Goal: Use online tool/utility: Utilize a website feature to perform a specific function

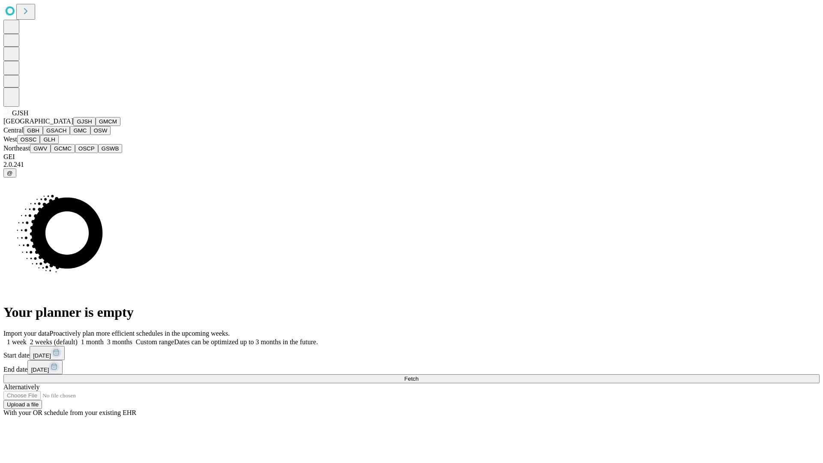
click at [73, 126] on button "GJSH" at bounding box center [84, 121] width 22 height 9
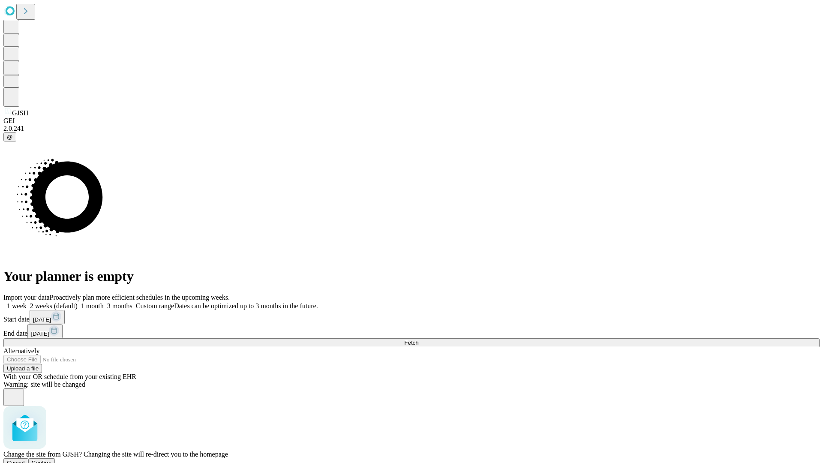
click at [52, 460] on span "Confirm" at bounding box center [42, 463] width 20 height 6
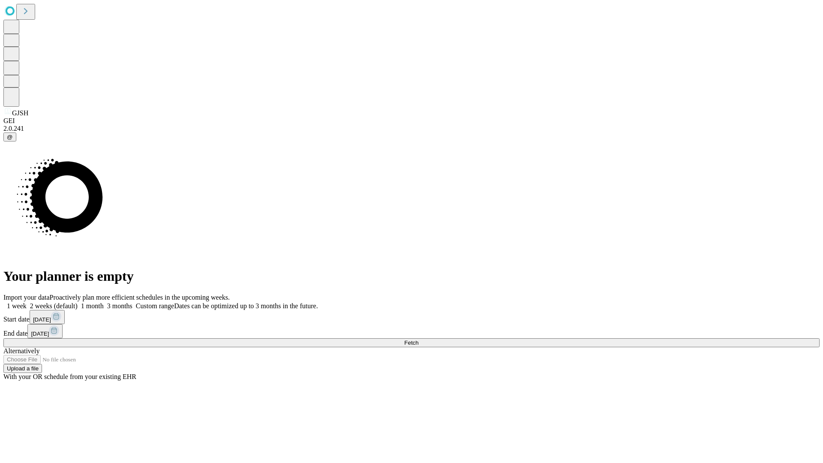
click at [104, 302] on label "1 month" at bounding box center [91, 305] width 26 height 7
click at [418, 340] on span "Fetch" at bounding box center [411, 343] width 14 height 6
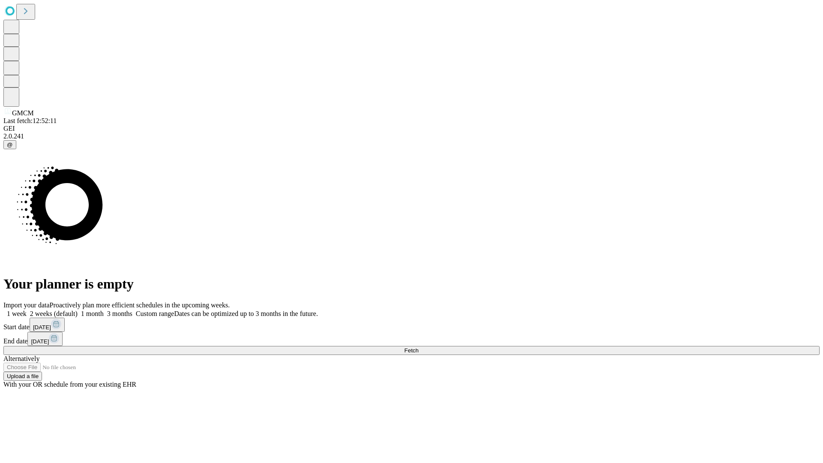
click at [104, 310] on label "1 month" at bounding box center [91, 313] width 26 height 7
click at [418, 347] on span "Fetch" at bounding box center [411, 350] width 14 height 6
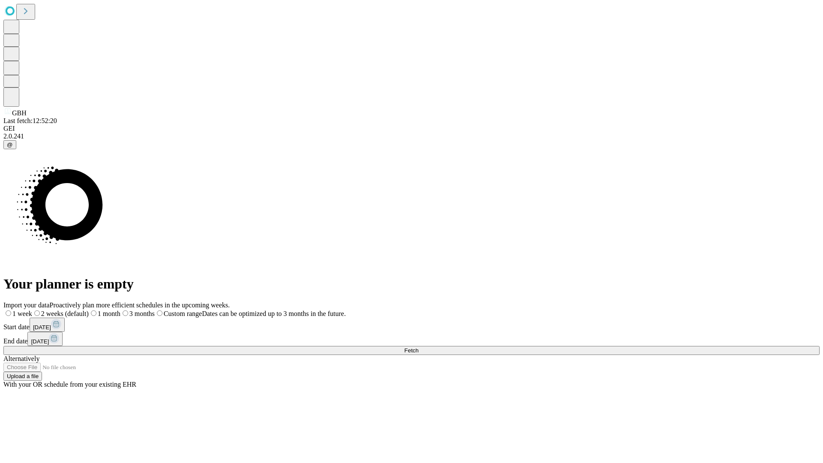
click at [120, 310] on label "1 month" at bounding box center [105, 313] width 32 height 7
click at [418, 347] on span "Fetch" at bounding box center [411, 350] width 14 height 6
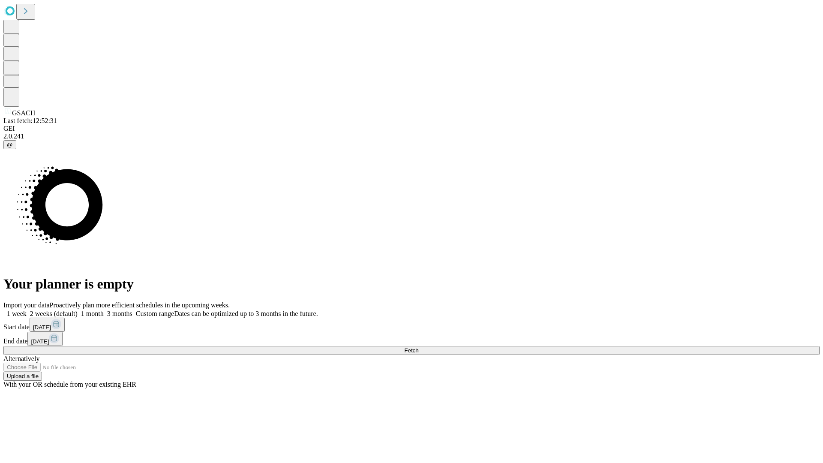
click at [104, 310] on label "1 month" at bounding box center [91, 313] width 26 height 7
click at [418, 347] on span "Fetch" at bounding box center [411, 350] width 14 height 6
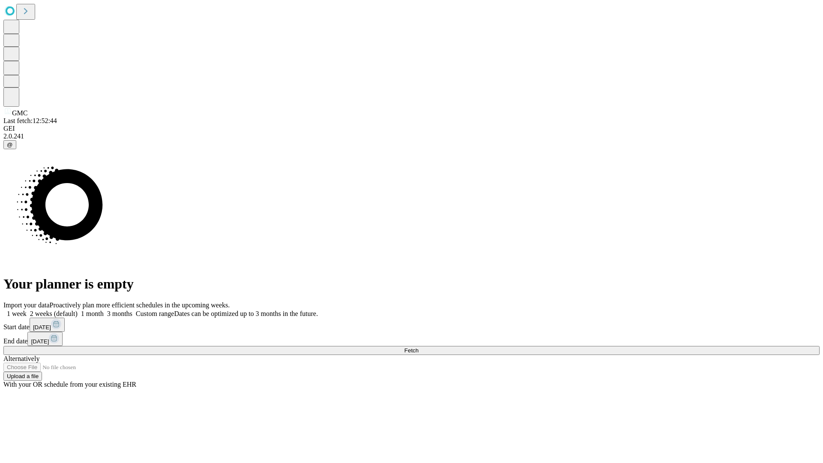
click at [104, 310] on label "1 month" at bounding box center [91, 313] width 26 height 7
click at [418, 347] on span "Fetch" at bounding box center [411, 350] width 14 height 6
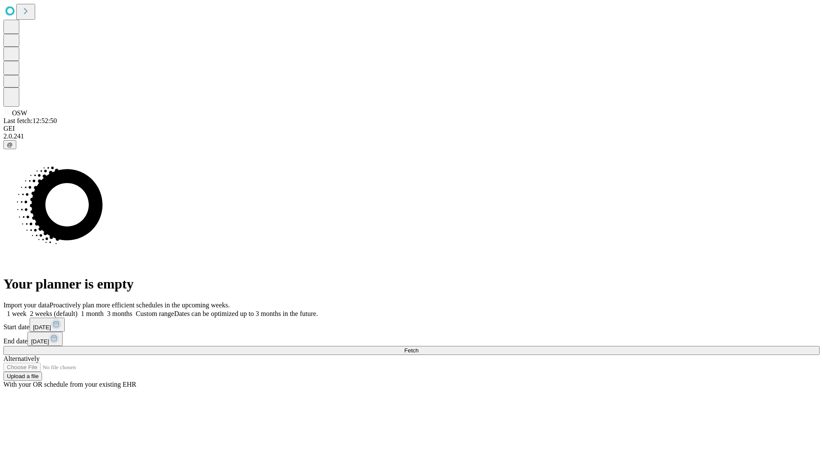
click at [104, 310] on label "1 month" at bounding box center [91, 313] width 26 height 7
click at [418, 347] on span "Fetch" at bounding box center [411, 350] width 14 height 6
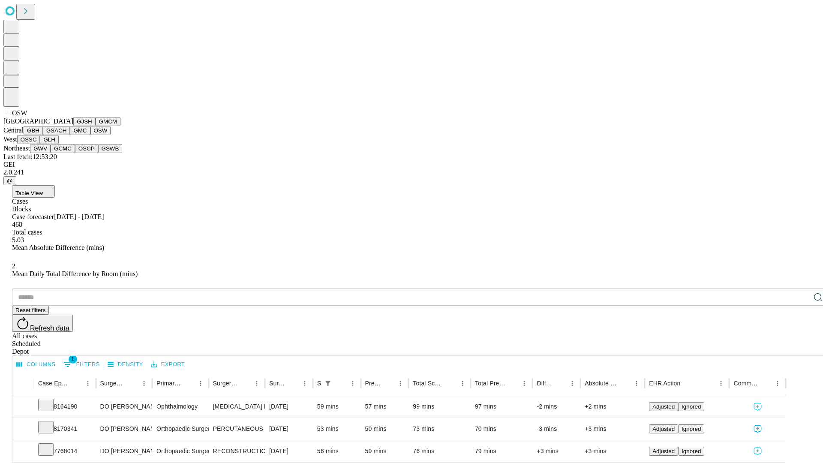
click at [40, 144] on button "OSSC" at bounding box center [28, 139] width 23 height 9
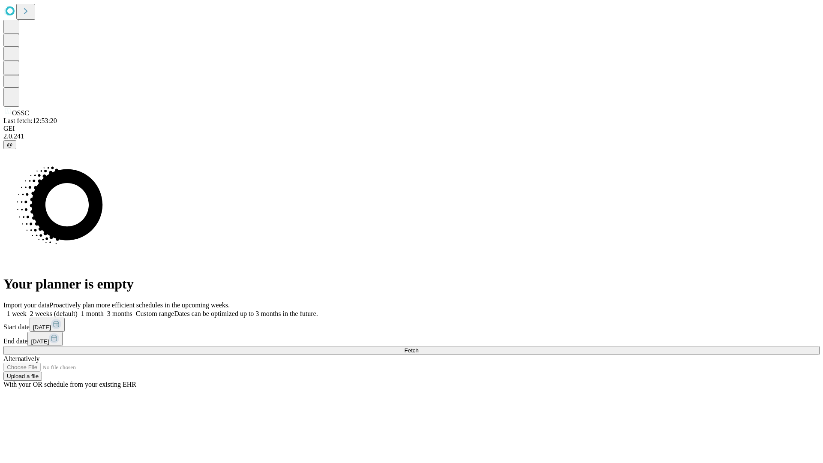
click at [418, 347] on span "Fetch" at bounding box center [411, 350] width 14 height 6
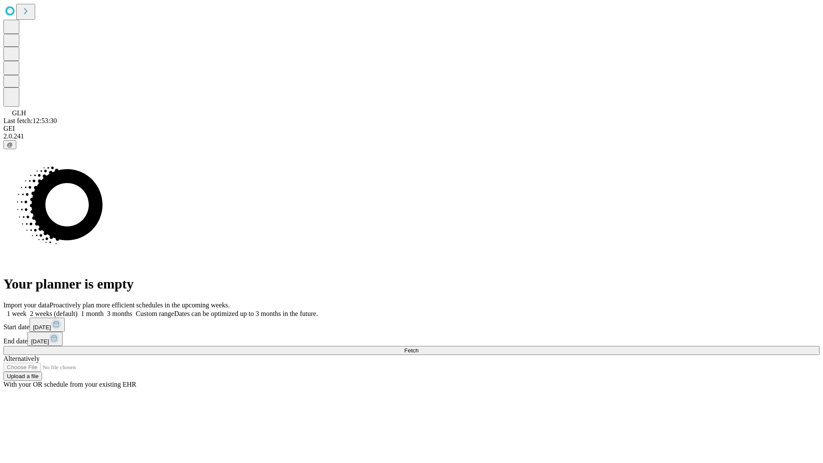
click at [104, 310] on label "1 month" at bounding box center [91, 313] width 26 height 7
click at [418, 347] on span "Fetch" at bounding box center [411, 350] width 14 height 6
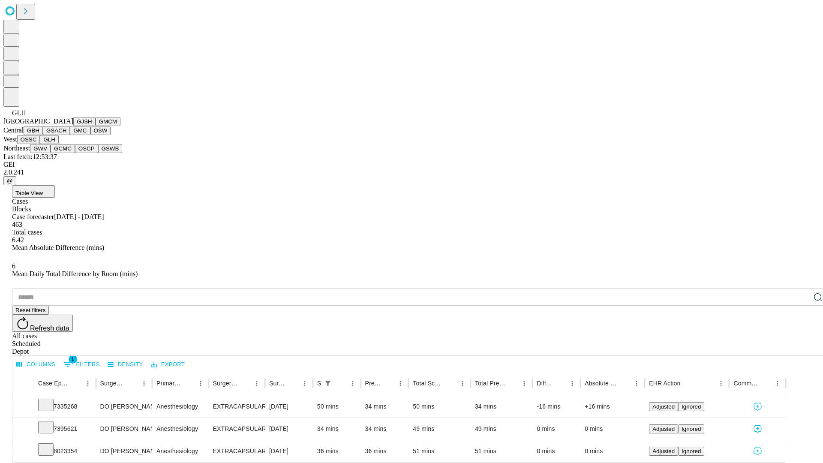
click at [51, 153] on button "GWV" at bounding box center [40, 148] width 21 height 9
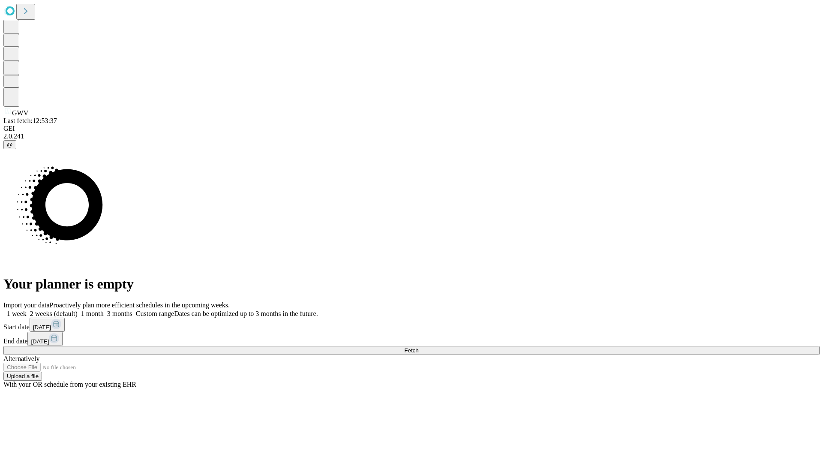
click at [104, 310] on label "1 month" at bounding box center [91, 313] width 26 height 7
click at [418, 347] on span "Fetch" at bounding box center [411, 350] width 14 height 6
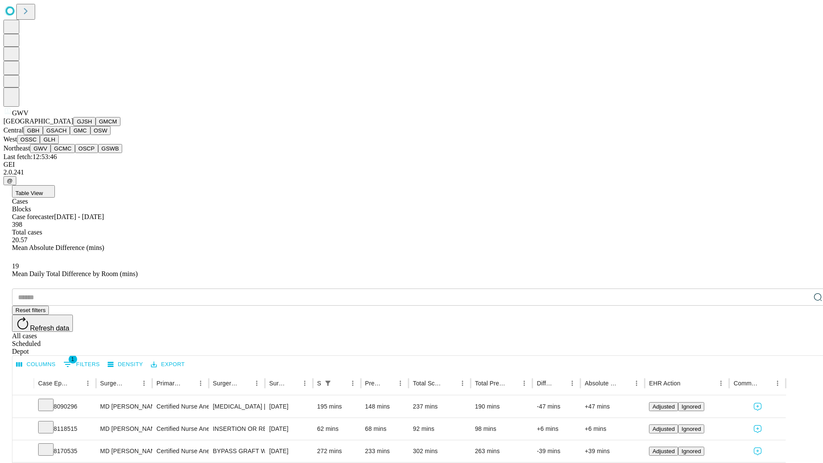
click at [66, 153] on button "GCMC" at bounding box center [63, 148] width 24 height 9
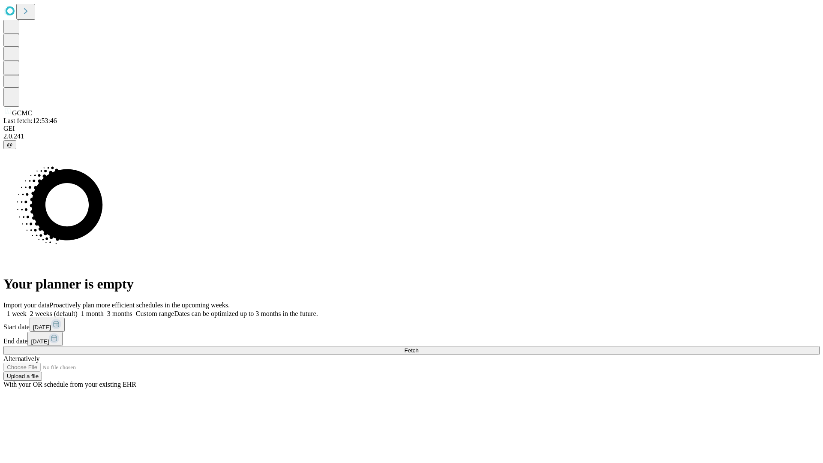
click at [104, 310] on label "1 month" at bounding box center [91, 313] width 26 height 7
click at [418, 347] on span "Fetch" at bounding box center [411, 350] width 14 height 6
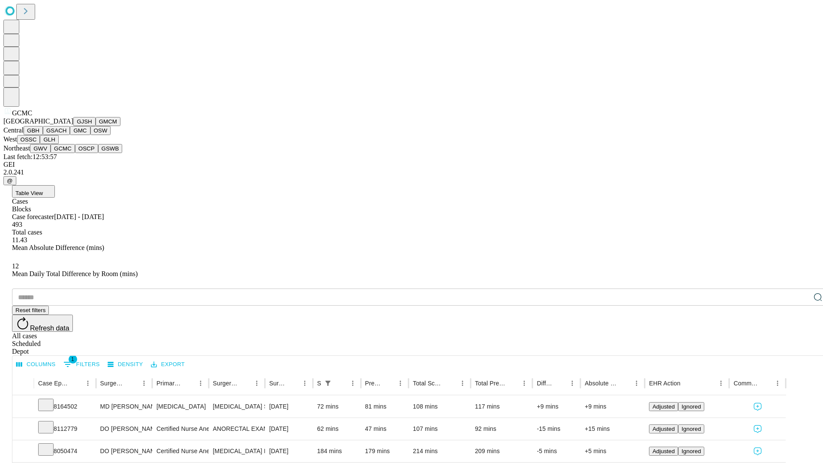
click at [75, 153] on button "OSCP" at bounding box center [86, 148] width 23 height 9
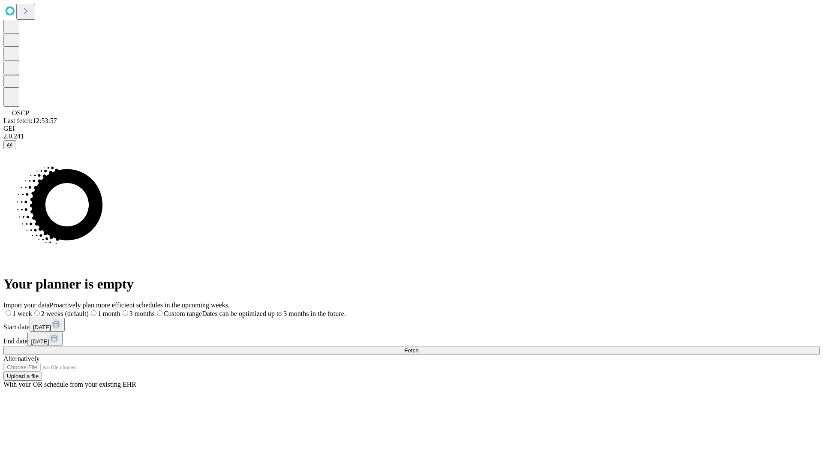
click at [120, 310] on label "1 month" at bounding box center [105, 313] width 32 height 7
click at [418, 347] on span "Fetch" at bounding box center [411, 350] width 14 height 6
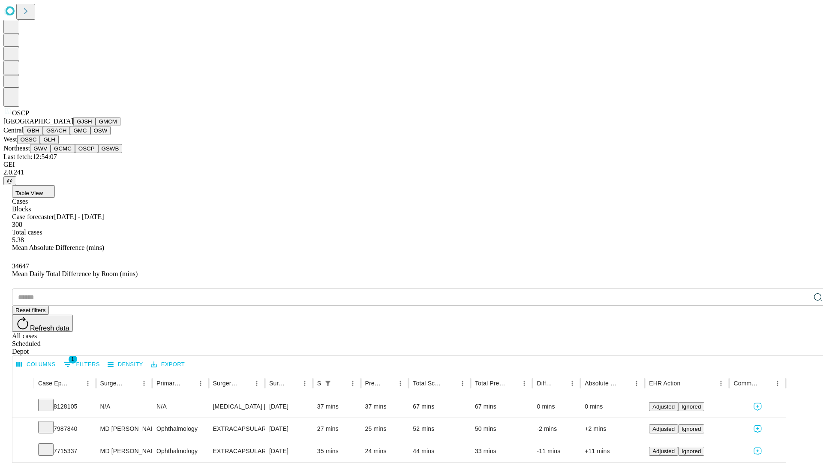
click at [98, 153] on button "GSWB" at bounding box center [110, 148] width 24 height 9
